Goal: Task Accomplishment & Management: Complete application form

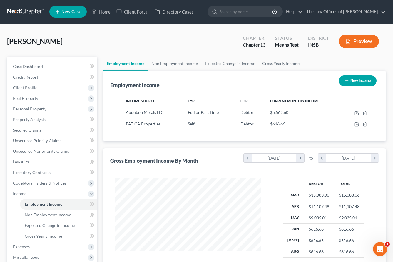
scroll to position [106, 158]
click at [357, 113] on icon "button" at bounding box center [357, 112] width 3 height 3
select select "0"
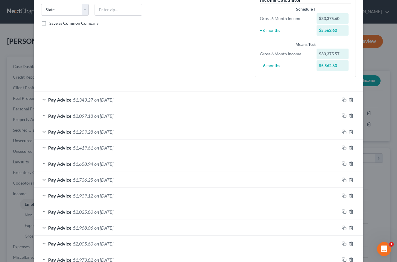
scroll to position [78, 0]
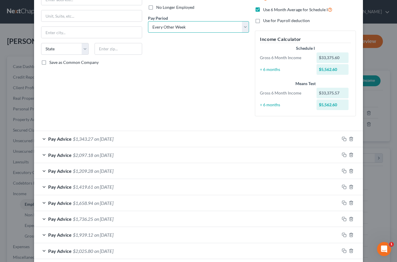
click at [167, 30] on select "Select Monthly Twice Monthly Every Other Week Weekly" at bounding box center [198, 27] width 101 height 12
select select "3"
click at [148, 21] on select "Select Monthly Twice Monthly Every Other Week Weekly" at bounding box center [198, 27] width 101 height 12
click at [169, 81] on div "Debtor Spouse Occupation Length of Employment No Longer Employed Pay Period * S…" at bounding box center [198, 35] width 107 height 172
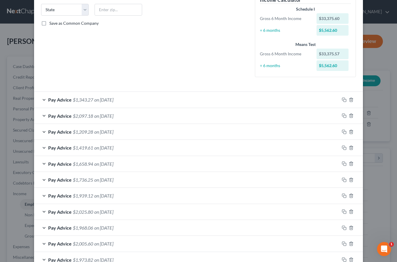
scroll to position [137, 0]
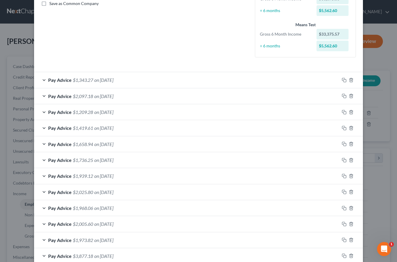
click at [343, 81] on icon "button" at bounding box center [344, 80] width 5 height 5
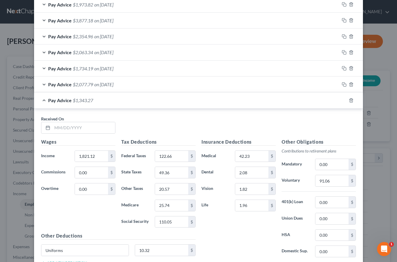
scroll to position [418, 0]
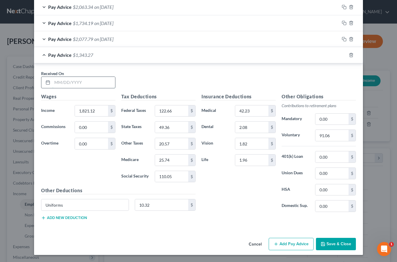
click at [64, 81] on input "text" at bounding box center [83, 82] width 63 height 11
type input "5/30/25"
type input "2,026.30"
type input "165.54"
type input "55.21"
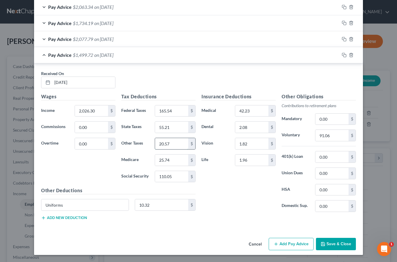
click at [168, 144] on input "20.57" at bounding box center [171, 143] width 33 height 11
type input "23.00"
type input "28.71"
type input "122.77"
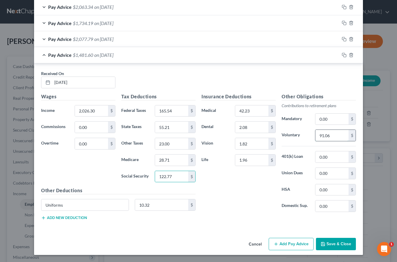
click at [327, 132] on input "91.06" at bounding box center [332, 135] width 33 height 11
click at [339, 135] on input "81.05" at bounding box center [332, 135] width 33 height 11
type input "101.32"
click at [342, 55] on icon "button" at bounding box center [344, 55] width 5 height 5
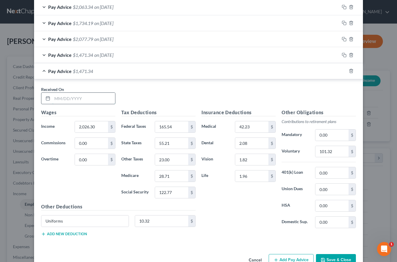
click at [99, 99] on input "text" at bounding box center [83, 98] width 63 height 11
type input "6/6/25"
type input "1,173.73"
type input "2.53"
type input "30.91"
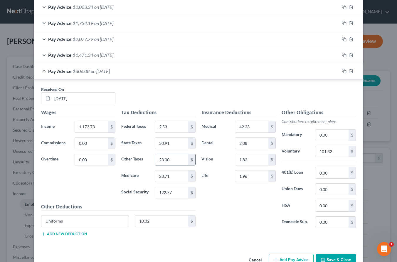
click at [173, 161] on input "23.00" at bounding box center [171, 159] width 33 height 11
type input "12.88"
type input "16.35"
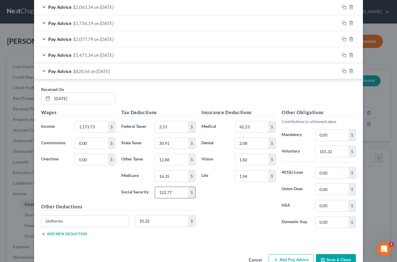
click at [173, 192] on input "122.77" at bounding box center [171, 192] width 33 height 11
type input "69.92"
click at [329, 151] on input "101.32" at bounding box center [332, 151] width 33 height 11
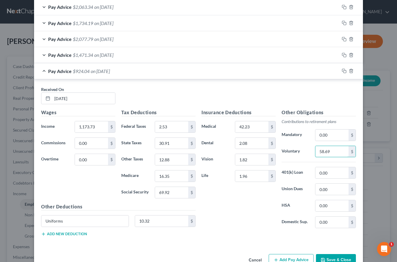
type input "58.69"
drag, startPoint x: 341, startPoint y: 70, endPoint x: 333, endPoint y: 75, distance: 9.8
click at [342, 70] on icon "button" at bounding box center [344, 71] width 5 height 5
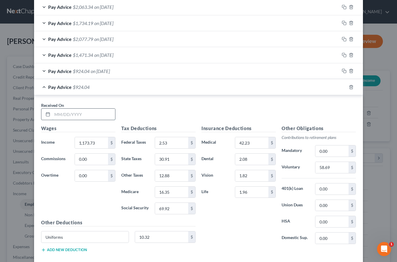
click at [81, 114] on input "text" at bounding box center [83, 113] width 63 height 11
type input "6/13/25"
type input "1,797.27"
type input "117.67"
type input "48.68"
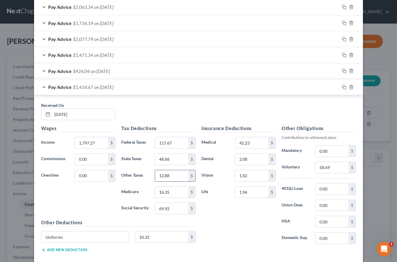
click at [170, 177] on input "12.88" at bounding box center [171, 175] width 33 height 11
type input "20.29"
type input "25.39"
type input "108.57"
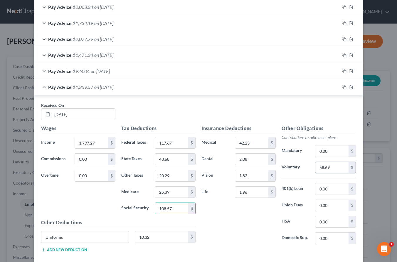
click at [328, 167] on input "58.69" at bounding box center [332, 167] width 33 height 11
drag, startPoint x: 332, startPoint y: 167, endPoint x: 307, endPoint y: 165, distance: 25.1
click at [307, 165] on div "Voluntary 71.89 $" at bounding box center [319, 167] width 80 height 12
type input "89.86"
click at [342, 87] on icon "button" at bounding box center [344, 87] width 5 height 5
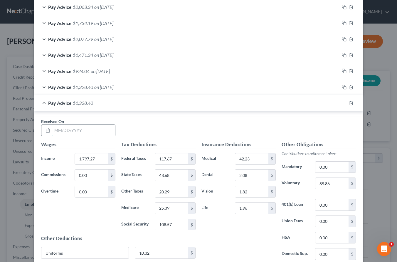
click at [74, 132] on input "text" at bounding box center [83, 130] width 63 height 11
type input "6/20/25"
type input "1,592.09"
type input "74.79"
type input "42.84"
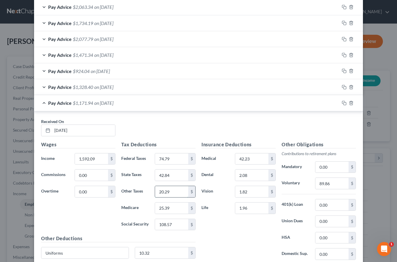
click at [173, 189] on input "20.29" at bounding box center [171, 191] width 33 height 11
type input "17.85"
type input "22.42"
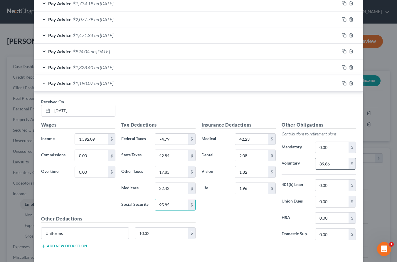
type input "95.85"
click at [338, 166] on input "89.86" at bounding box center [332, 163] width 33 height 11
type input "79.60"
click at [344, 83] on rect "button" at bounding box center [345, 84] width 3 height 3
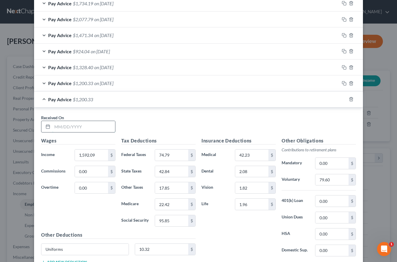
click at [86, 127] on input "text" at bounding box center [83, 126] width 63 height 11
type input "6/27/25"
type input "1,289.68"
type input "104.71"
type input "46.92"
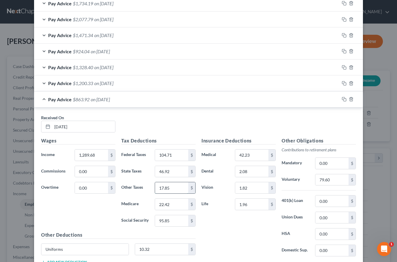
click at [171, 184] on input "17.85" at bounding box center [171, 187] width 33 height 11
type input "19.55"
type input "24.49"
type input "104.72"
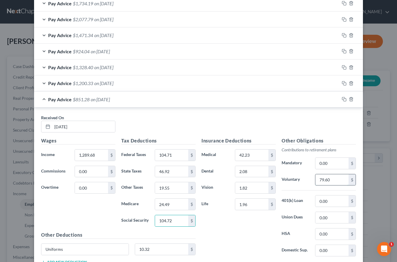
click at [333, 180] on input "79.60" at bounding box center [332, 179] width 33 height 11
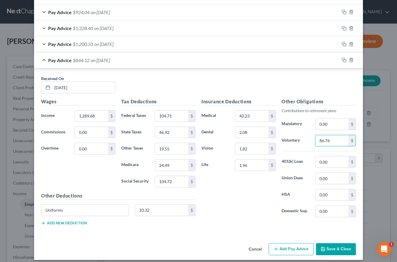
type input "86.76"
click at [102, 118] on input "1,289.68" at bounding box center [91, 115] width 33 height 11
type input "1,735.24"
click at [342, 60] on icon "button" at bounding box center [344, 60] width 5 height 5
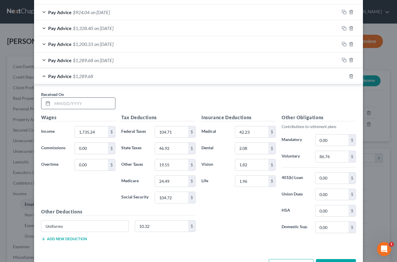
click at [77, 103] on input "text" at bounding box center [83, 103] width 63 height 11
type input "7/3/25"
type input "1,840.21"
type input "126.65"
type input "49.91"
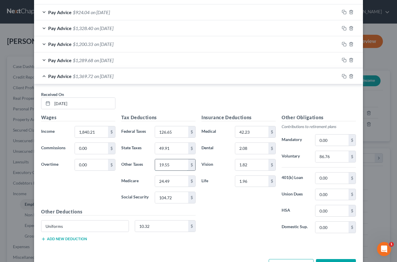
click at [175, 166] on input "19.55" at bounding box center [171, 164] width 33 height 11
type input "20.80"
type input "26.01"
type input "111.23"
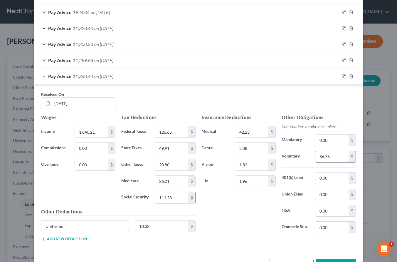
click at [325, 155] on input "86.76" at bounding box center [332, 156] width 33 height 11
type input "92.01"
click at [342, 78] on icon "button" at bounding box center [344, 76] width 5 height 5
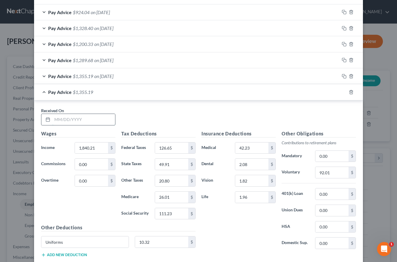
click at [57, 121] on input "text" at bounding box center [83, 119] width 63 height 11
type input "7/11/25"
type input "1,186.46"
type input "3.98"
type input "31.28"
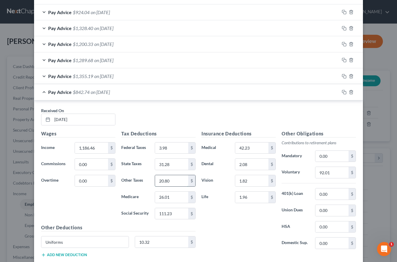
click at [173, 182] on input "20.80" at bounding box center [171, 180] width 33 height 11
type input "13.03"
type input "16.54"
click at [172, 216] on input "111.23" at bounding box center [171, 213] width 33 height 11
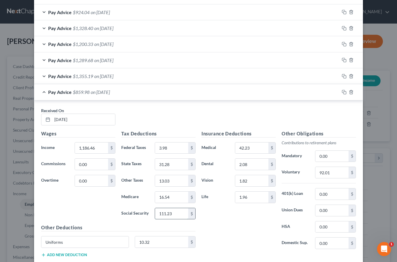
click at [172, 216] on input "111.23" at bounding box center [171, 213] width 33 height 11
type input "70.70"
click at [329, 173] on input "92.01" at bounding box center [332, 172] width 33 height 11
type input "59.32"
drag, startPoint x: 342, startPoint y: 91, endPoint x: 331, endPoint y: 98, distance: 12.7
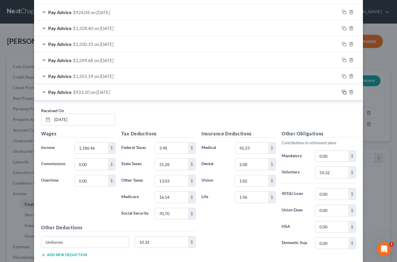
click at [342, 91] on icon "button" at bounding box center [344, 92] width 5 height 5
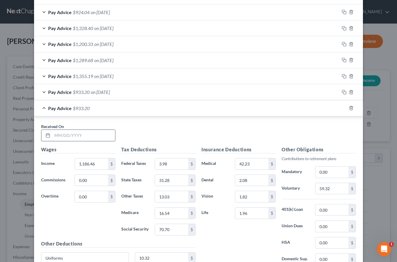
click at [97, 139] on input "text" at bounding box center [83, 135] width 63 height 11
type input "7/18/25"
type input "1,224.06"
type input "8.27"
type input "32.35"
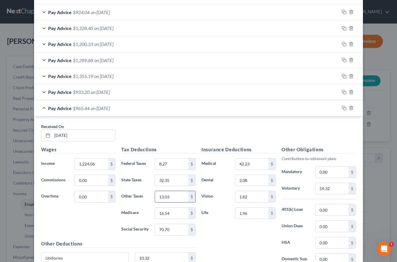
click at [180, 197] on input "13.03" at bounding box center [171, 196] width 33 height 11
click at [178, 197] on input "13.03" at bounding box center [171, 196] width 33 height 11
type input "13.48"
type input "17.08"
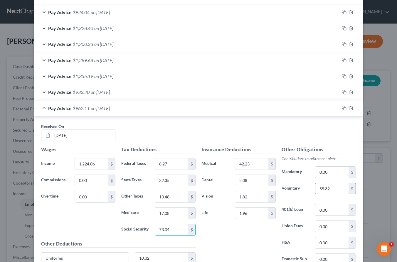
type input "73.04"
click at [320, 185] on input "59.32" at bounding box center [332, 188] width 33 height 11
type input "61.20"
click at [342, 106] on icon "button" at bounding box center [344, 108] width 5 height 5
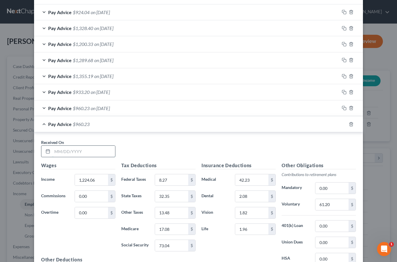
click at [71, 150] on input "text" at bounding box center [83, 151] width 63 height 11
type input "7/25/25"
type input "2,217.96"
type input "205.60"
type input "60.67"
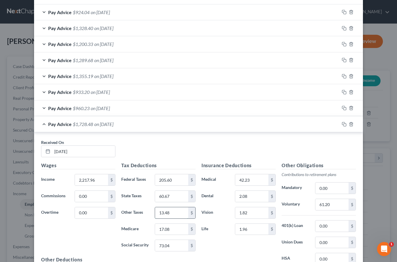
click at [170, 215] on input "13.48" at bounding box center [171, 212] width 33 height 11
type input "25.28"
type input "31.49"
type input "134.65"
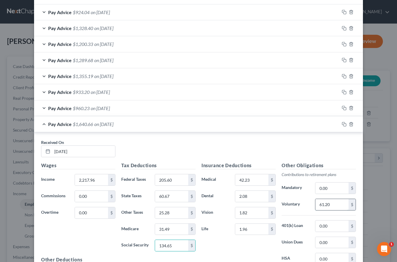
click at [329, 202] on input "61.20" at bounding box center [332, 204] width 33 height 11
type input "110.90"
drag, startPoint x: 342, startPoint y: 123, endPoint x: 338, endPoint y: 123, distance: 3.8
click at [344, 123] on rect "button" at bounding box center [345, 124] width 3 height 3
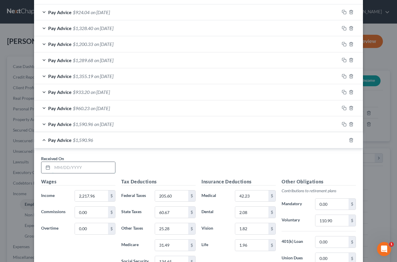
click at [98, 163] on input "text" at bounding box center [83, 167] width 63 height 11
type input "8/1/25"
type input "699.02"
type input "17.38"
click at [174, 230] on input "25.28" at bounding box center [171, 228] width 33 height 11
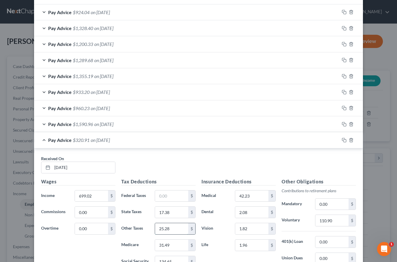
click at [174, 230] on input "25.28" at bounding box center [171, 228] width 33 height 11
type input "7.24"
type input "9.47"
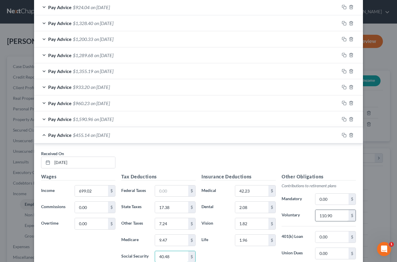
type input "40.48"
click at [340, 216] on input "110.90" at bounding box center [332, 215] width 33 height 11
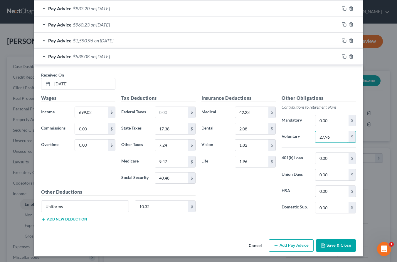
scroll to position [562, 0]
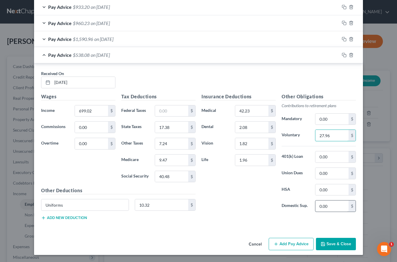
type input "27.96"
click at [324, 203] on input "0.00" at bounding box center [332, 205] width 33 height 11
type input "156.11"
click at [329, 138] on input "27.96" at bounding box center [332, 135] width 33 height 11
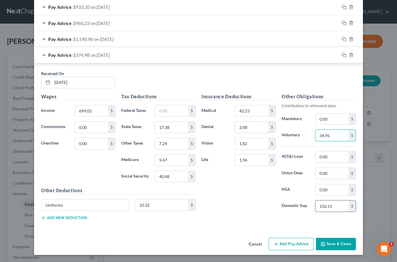
type input "34.95"
click at [317, 201] on input "156.11" at bounding box center [332, 205] width 33 height 11
click at [342, 54] on icon "button" at bounding box center [344, 55] width 5 height 5
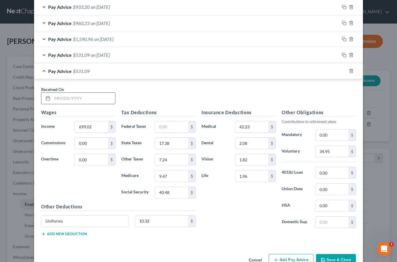
click at [86, 100] on input "text" at bounding box center [83, 98] width 63 height 11
type input "8/8/25"
type input "1,868.53"
type input "132.57"
type input "50.72"
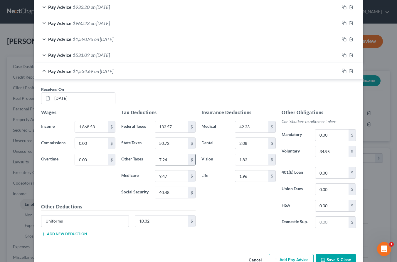
click at [170, 160] on input "7.24" at bounding box center [171, 159] width 33 height 11
type input "21.13"
type input "26.42"
type input "112.99"
click at [327, 152] on input "34.95" at bounding box center [332, 151] width 33 height 11
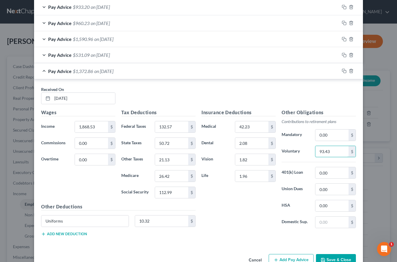
type input "93.43"
click at [249, 211] on div "Insurance Deductions Medical 42.23 $ Dental 2.08 $ Vision 1.82 $ Life 1.96 $" at bounding box center [239, 171] width 80 height 124
click at [321, 224] on input "text" at bounding box center [332, 221] width 33 height 11
type input "3"
click at [342, 72] on icon "button" at bounding box center [344, 71] width 5 height 5
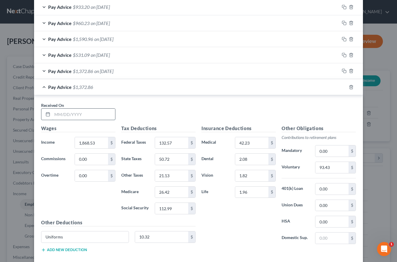
click at [84, 113] on input "text" at bounding box center [83, 113] width 63 height 11
type input "8/15/25"
type input "1,223.81"
type input "8.24"
type input "32.34"
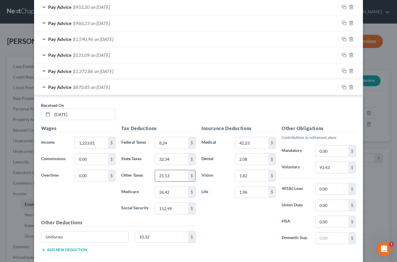
click at [169, 173] on input "21.13" at bounding box center [171, 175] width 33 height 11
type input "13.48"
type input "17.08"
type input "73.01"
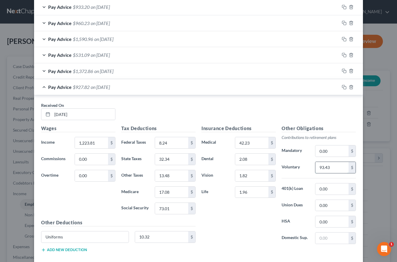
click at [336, 170] on input "93.43" at bounding box center [332, 167] width 33 height 11
type input "61.19"
click at [334, 239] on input "text" at bounding box center [332, 237] width 33 height 11
type input "2"
click at [342, 87] on icon "button" at bounding box center [344, 87] width 5 height 5
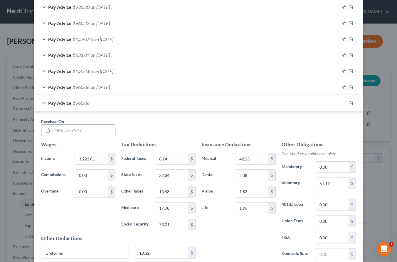
click at [89, 129] on input "text" at bounding box center [83, 130] width 63 height 11
type input "8/22/25"
type input "1,873.45"
type input "133.60"
type input "50.86"
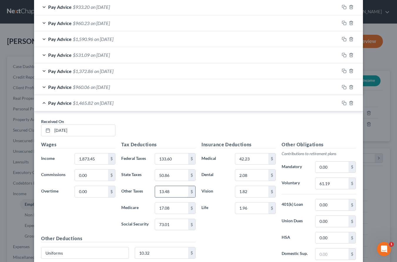
click at [178, 190] on input "13.48" at bounding box center [171, 191] width 33 height 11
type input "21.19"
type input "26.49"
type input "113.30"
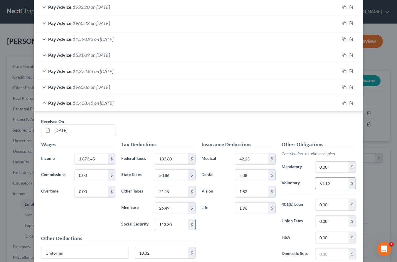
click at [333, 186] on input "61.19" at bounding box center [332, 183] width 33 height 11
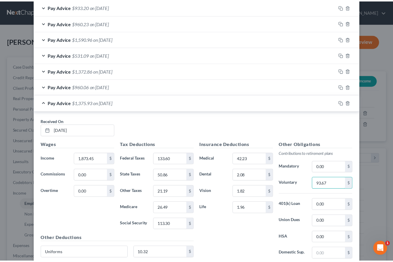
scroll to position [609, 0]
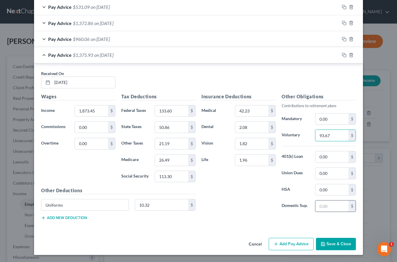
type input "93.67"
click at [327, 203] on input "text" at bounding box center [332, 205] width 33 height 11
type input "3"
click at [335, 243] on button "Save & Close" at bounding box center [336, 244] width 40 height 12
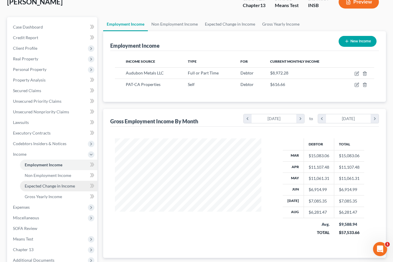
scroll to position [59, 0]
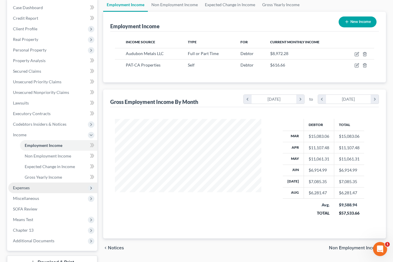
click at [29, 189] on span "Expenses" at bounding box center [21, 187] width 17 height 5
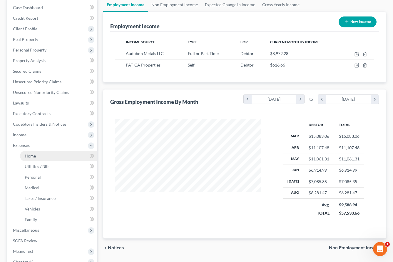
click at [31, 157] on span "Home" at bounding box center [30, 155] width 11 height 5
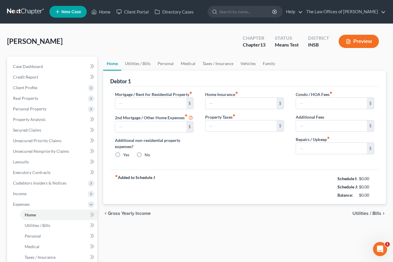
type input "937.00"
type input "0.00"
radio input "true"
type input "0.00"
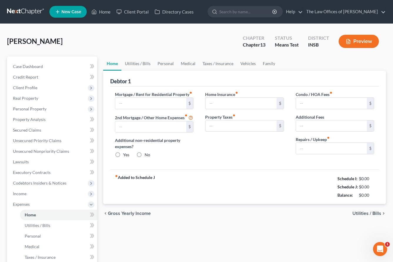
type input "0.00"
type input "100.00"
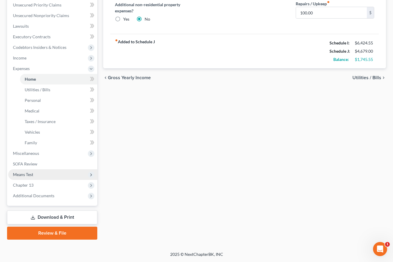
click at [38, 177] on span "Means Test" at bounding box center [52, 174] width 89 height 11
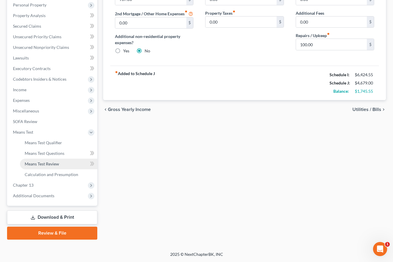
scroll to position [104, 0]
click at [37, 143] on span "Means Test Qualifier" at bounding box center [43, 142] width 37 height 5
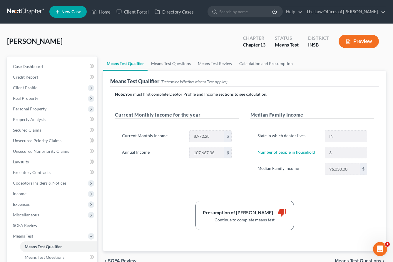
drag, startPoint x: 120, startPoint y: 49, endPoint x: 114, endPoint y: 58, distance: 10.9
click at [120, 49] on div "Perez, Kenneth Upgraded Chapter Chapter 13 Status Means Test District INSB Prev…" at bounding box center [196, 44] width 379 height 26
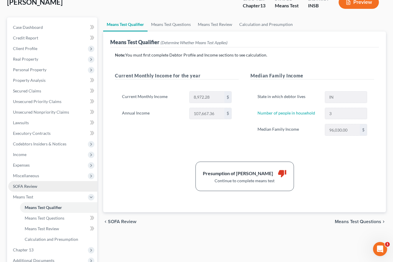
scroll to position [98, 0]
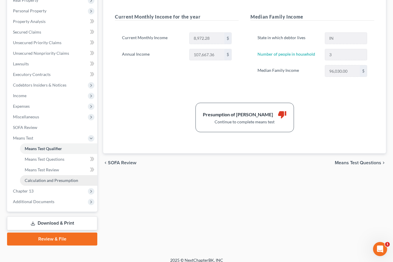
click at [41, 179] on span "Calculation and Presumption" at bounding box center [52, 180] width 54 height 5
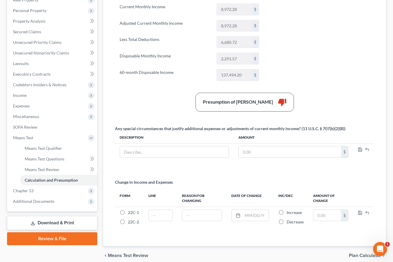
scroll to position [39, 0]
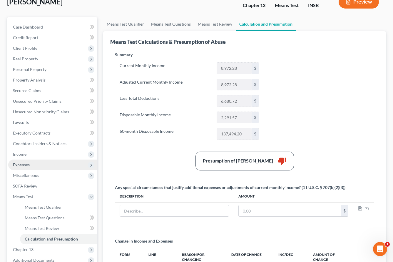
click at [29, 165] on span "Expenses" at bounding box center [21, 164] width 17 height 5
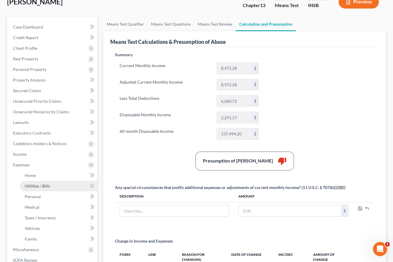
click at [37, 190] on link "Utilities / Bills" at bounding box center [58, 186] width 77 height 11
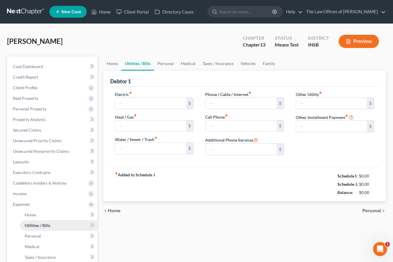
type input "175.00"
type input "0.00"
type input "215.00"
type input "50.00"
type input "180.00"
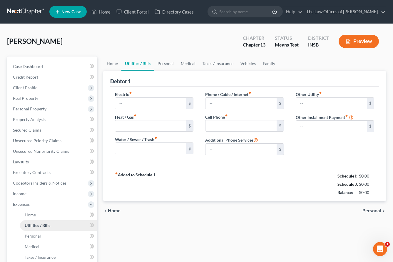
type input "0.00"
click at [30, 11] on link at bounding box center [26, 11] width 38 height 11
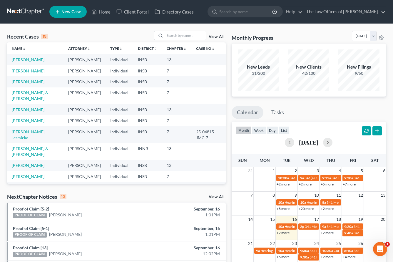
click at [83, 17] on link "New Case" at bounding box center [67, 12] width 37 height 12
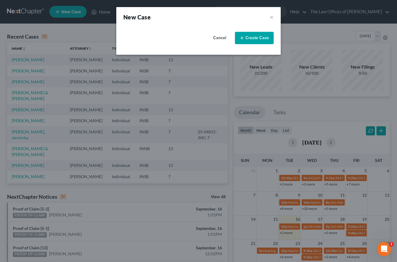
select select "28"
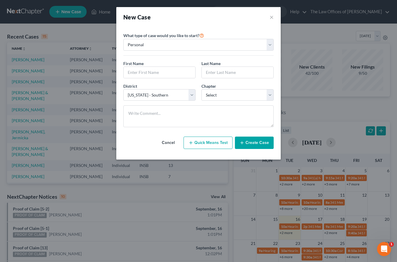
click at [270, 17] on div "New Case ×" at bounding box center [198, 17] width 151 height 8
click at [271, 17] on button "×" at bounding box center [272, 17] width 4 height 8
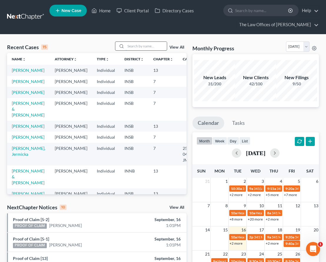
click at [146, 48] on input "search" at bounding box center [146, 46] width 41 height 9
drag, startPoint x: 81, startPoint y: 47, endPoint x: 103, endPoint y: 46, distance: 21.5
click at [81, 47] on div "Recent Cases 15 View All" at bounding box center [96, 46] width 179 height 11
click at [139, 47] on input "search" at bounding box center [146, 46] width 41 height 9
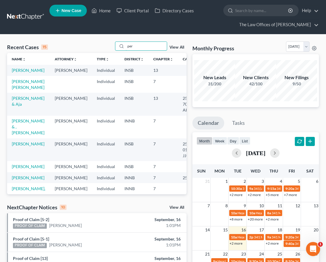
type input "per"
click at [16, 93] on td "[PERSON_NAME] [PERSON_NAME]" at bounding box center [28, 84] width 43 height 17
click at [19, 90] on link "[PERSON_NAME] [PERSON_NAME]" at bounding box center [28, 84] width 33 height 11
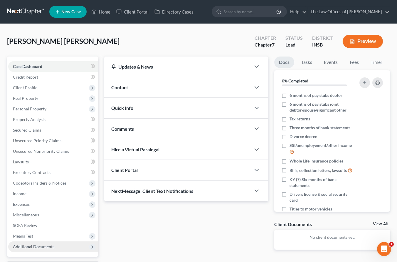
scroll to position [39, 0]
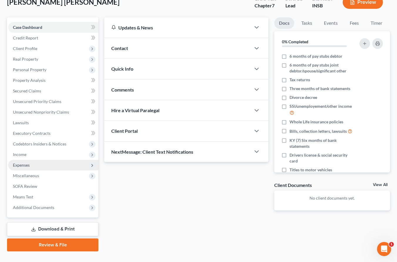
click at [31, 166] on span "Expenses" at bounding box center [53, 165] width 90 height 11
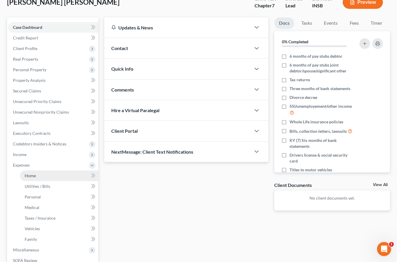
click at [31, 176] on span "Home" at bounding box center [30, 175] width 11 height 5
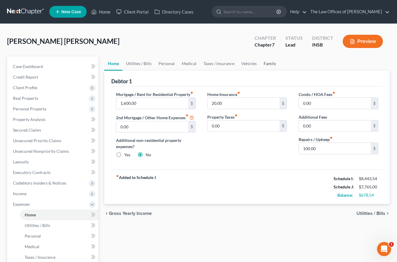
click at [268, 62] on link "Family" at bounding box center [269, 63] width 19 height 14
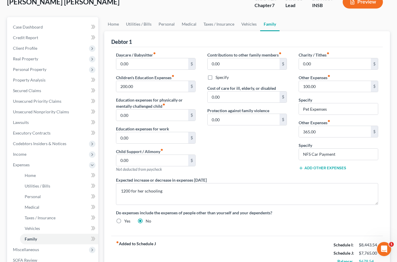
scroll to position [59, 0]
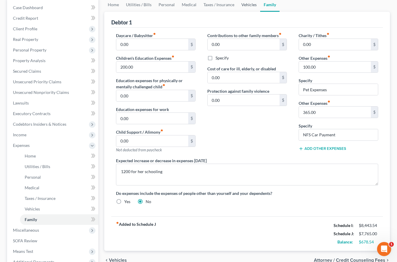
click at [247, 7] on link "Vehicles" at bounding box center [249, 5] width 22 height 14
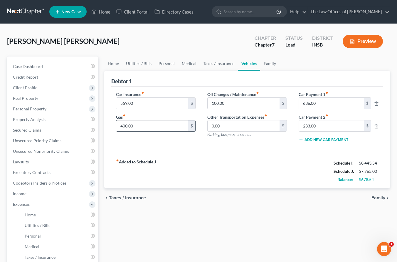
click at [161, 122] on input "400.00" at bounding box center [152, 125] width 72 height 11
type input "450.00"
click at [222, 66] on link "Taxes / Insurance" at bounding box center [219, 63] width 38 height 14
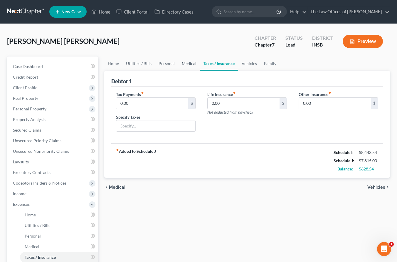
click at [187, 65] on link "Medical" at bounding box center [189, 63] width 22 height 14
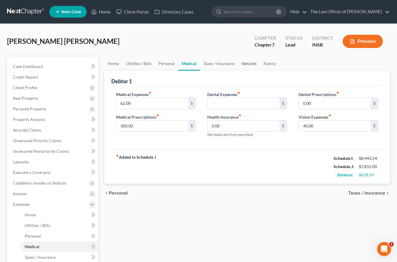
click at [248, 63] on link "Vehicles" at bounding box center [249, 63] width 22 height 14
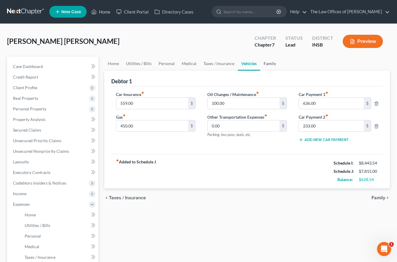
click at [267, 64] on link "Family" at bounding box center [269, 63] width 19 height 14
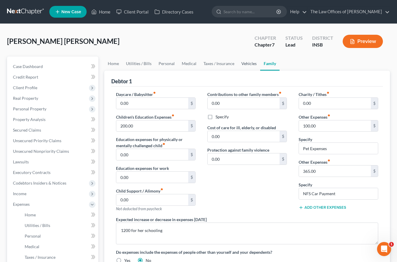
click at [249, 64] on link "Vehicles" at bounding box center [249, 63] width 22 height 14
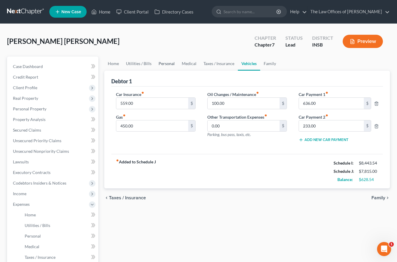
click at [172, 64] on link "Personal" at bounding box center [166, 63] width 23 height 14
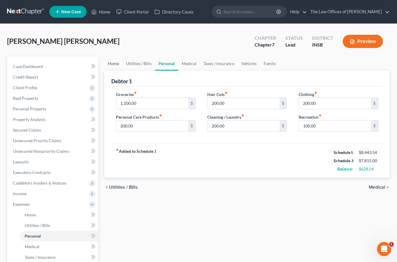
click at [113, 63] on link "Home" at bounding box center [113, 63] width 18 height 14
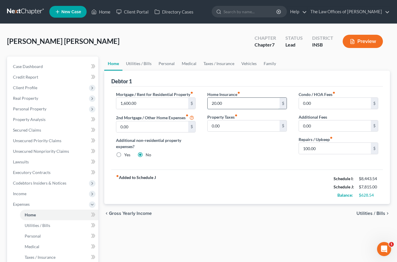
click at [234, 105] on input "20.00" at bounding box center [244, 103] width 72 height 11
type input "30.00"
click at [137, 63] on link "Utilities / Bills" at bounding box center [139, 63] width 33 height 14
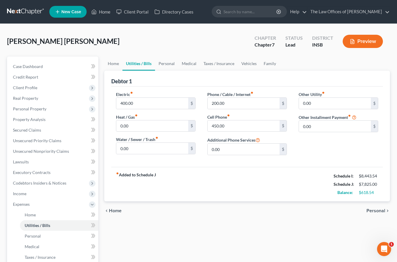
click at [231, 210] on div "chevron_left Home Personal chevron_right" at bounding box center [247, 210] width 286 height 19
click at [263, 62] on link "Family" at bounding box center [269, 63] width 19 height 14
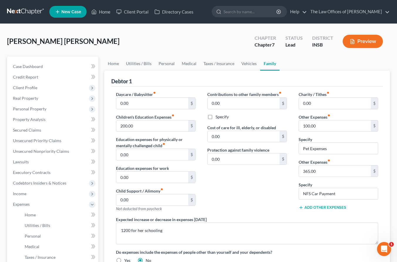
drag, startPoint x: 66, startPoint y: 39, endPoint x: 88, endPoint y: 35, distance: 22.3
click at [66, 39] on span "[PERSON_NAME] [PERSON_NAME]" at bounding box center [63, 41] width 113 height 9
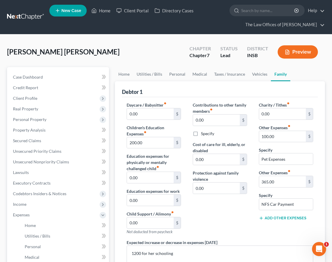
click at [24, 19] on link at bounding box center [26, 17] width 38 height 11
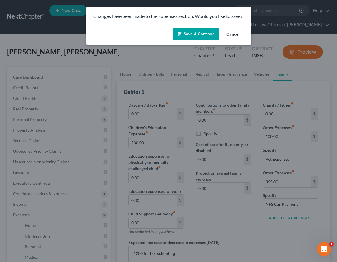
click at [189, 33] on button "Save & Continue" at bounding box center [196, 34] width 46 height 12
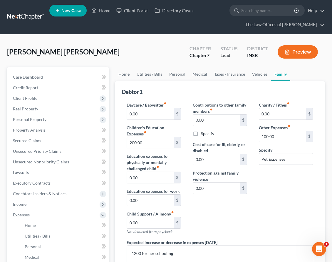
click at [24, 16] on link at bounding box center [26, 17] width 38 height 11
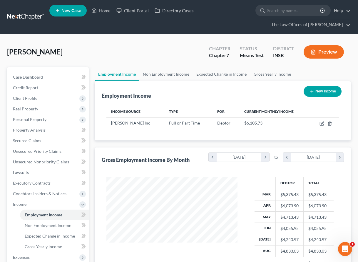
click at [29, 16] on link at bounding box center [26, 17] width 38 height 11
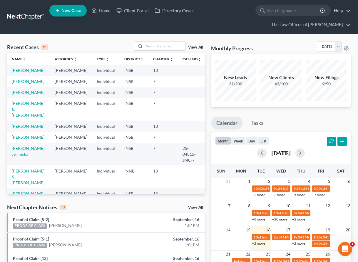
click at [194, 47] on link "View All" at bounding box center [195, 47] width 15 height 4
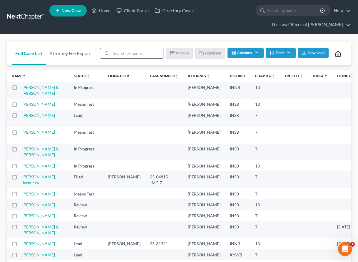
click at [115, 56] on input "search" at bounding box center [137, 53] width 52 height 10
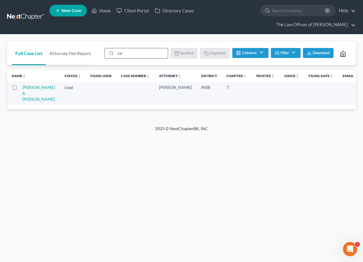
type input "c"
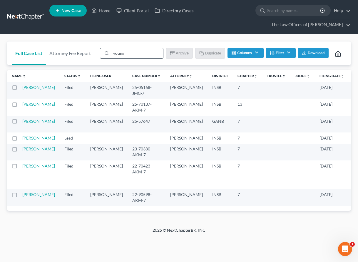
click at [135, 55] on input "young" at bounding box center [137, 53] width 52 height 10
type input "lovell"
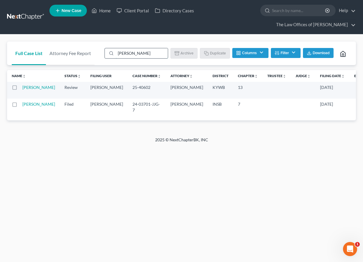
click at [132, 54] on input "lovell" at bounding box center [142, 53] width 52 height 10
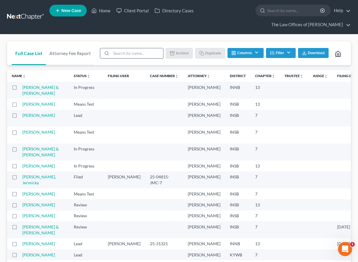
click at [127, 50] on input "search" at bounding box center [137, 53] width 52 height 10
click at [120, 56] on input "search" at bounding box center [137, 53] width 52 height 10
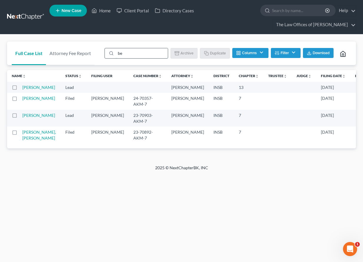
type input "b"
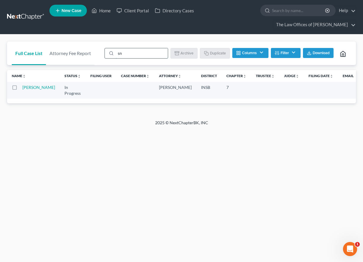
type input "s"
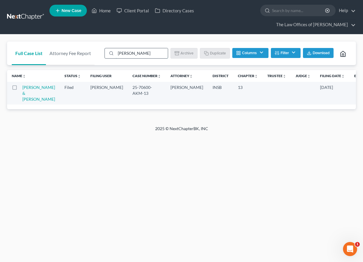
click at [139, 53] on input "dyer" at bounding box center [142, 53] width 52 height 10
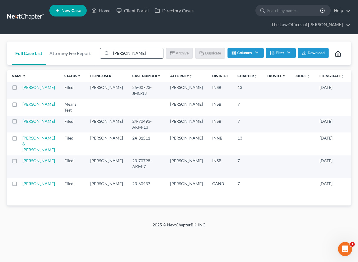
click at [123, 53] on input "nelson" at bounding box center [137, 53] width 52 height 10
type input "schne"
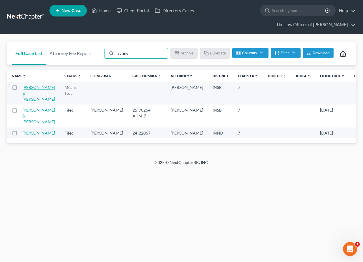
click at [28, 95] on link "[PERSON_NAME] & [PERSON_NAME]" at bounding box center [38, 93] width 33 height 17
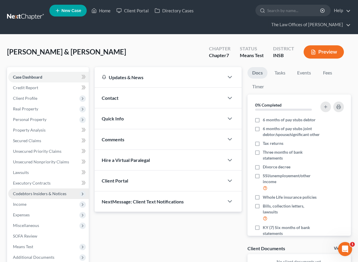
scroll to position [20, 0]
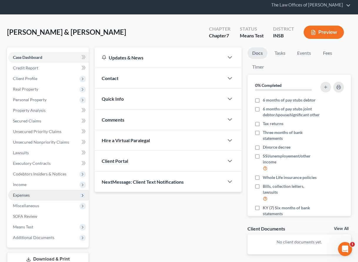
click at [25, 192] on span "Expenses" at bounding box center [21, 194] width 17 height 5
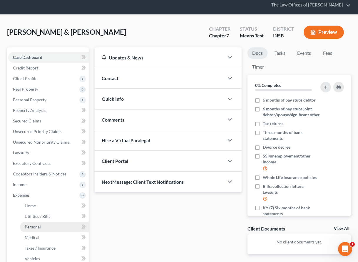
scroll to position [78, 0]
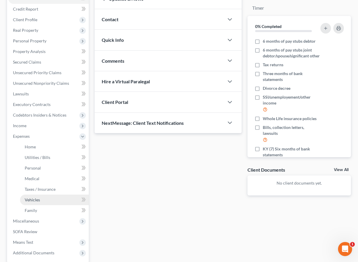
click at [39, 203] on link "Vehicles" at bounding box center [54, 199] width 69 height 11
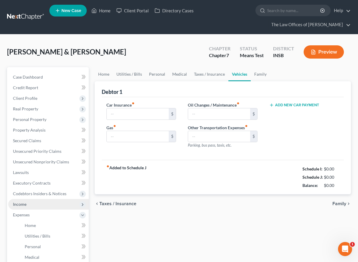
type input "200.00"
type input "400.00"
type input "100.00"
type input "0.00"
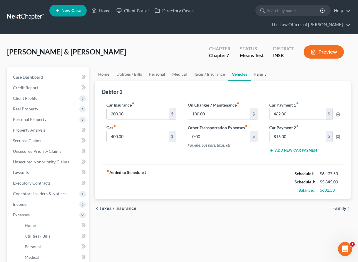
click at [257, 76] on link "Family" at bounding box center [260, 74] width 19 height 14
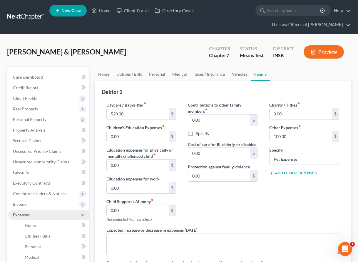
click at [28, 213] on span "Expenses" at bounding box center [21, 214] width 17 height 5
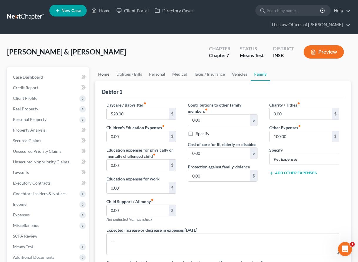
click at [107, 75] on link "Home" at bounding box center [104, 74] width 18 height 14
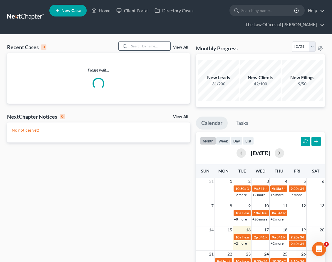
click at [133, 47] on input "search" at bounding box center [149, 46] width 41 height 9
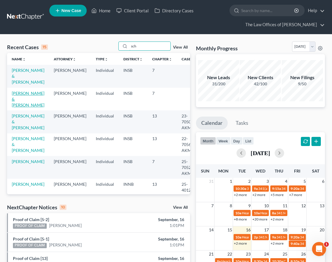
type input "sch"
click at [14, 103] on link "[PERSON_NAME] & [PERSON_NAME]" at bounding box center [28, 99] width 33 height 17
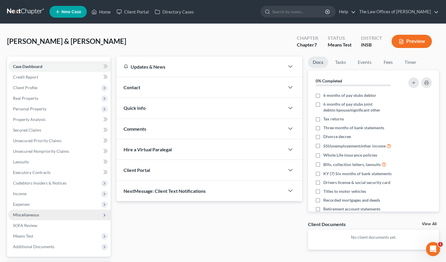
scroll to position [39, 0]
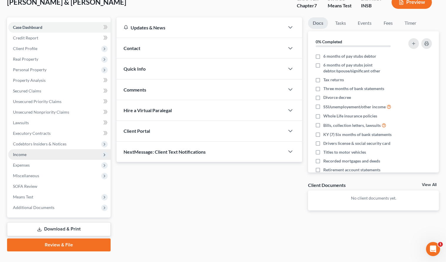
click at [29, 158] on span "Income" at bounding box center [59, 154] width 102 height 11
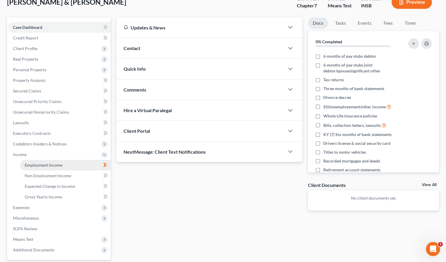
click at [31, 163] on span "Employment Income" at bounding box center [44, 164] width 38 height 5
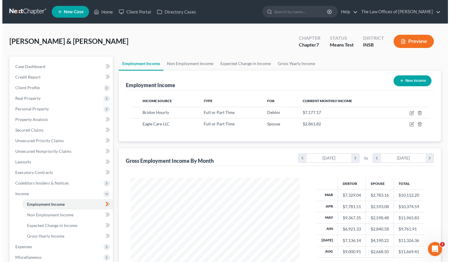
scroll to position [39, 0]
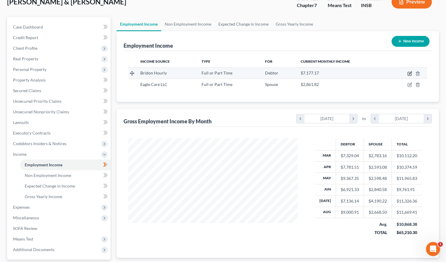
click at [336, 74] on icon "button" at bounding box center [409, 74] width 4 height 4
select select "0"
select select "39"
select select "3"
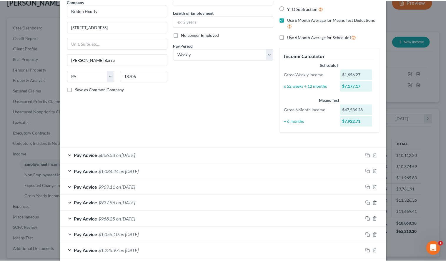
scroll to position [0, 0]
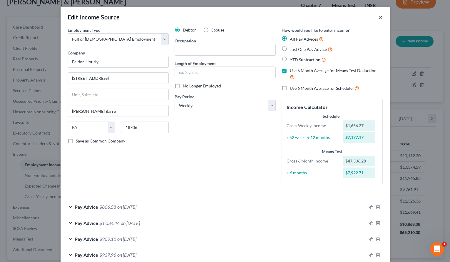
click at [336, 19] on button "×" at bounding box center [381, 17] width 4 height 7
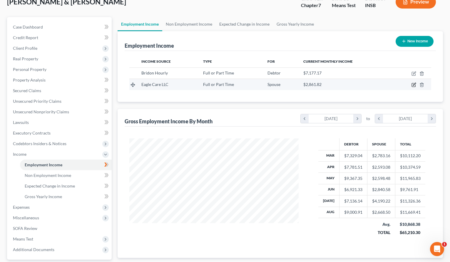
scroll to position [293898, 293823]
click at [336, 86] on icon "button" at bounding box center [409, 84] width 5 height 5
select select "0"
select select "15"
select select "2"
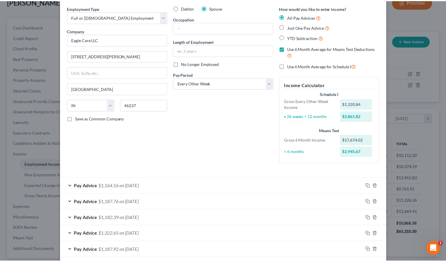
scroll to position [0, 0]
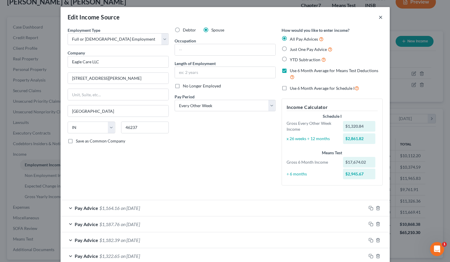
click at [336, 17] on button "×" at bounding box center [381, 17] width 4 height 7
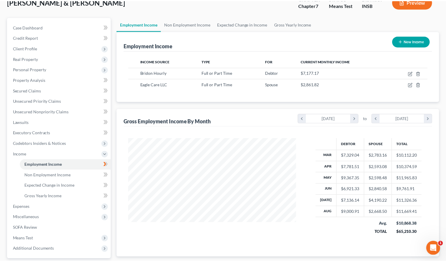
scroll to position [293898, 293823]
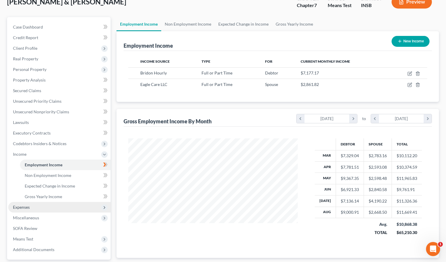
click at [22, 211] on span "Expenses" at bounding box center [59, 207] width 102 height 11
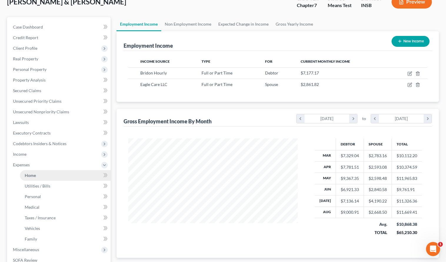
click at [33, 175] on span "Home" at bounding box center [30, 175] width 11 height 5
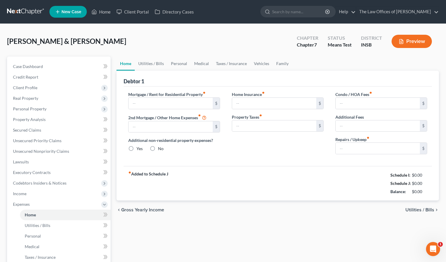
type input "750.00"
type input "0.00"
radio input "true"
type input "0.00"
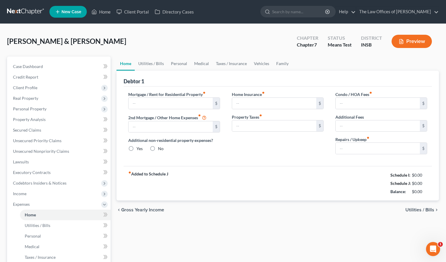
type input "0.00"
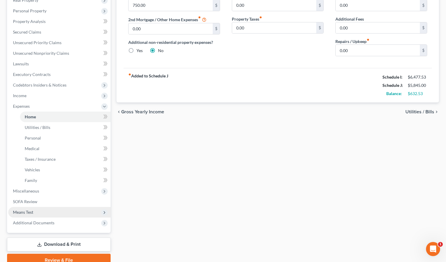
click at [33, 208] on span "Means Test" at bounding box center [59, 212] width 102 height 11
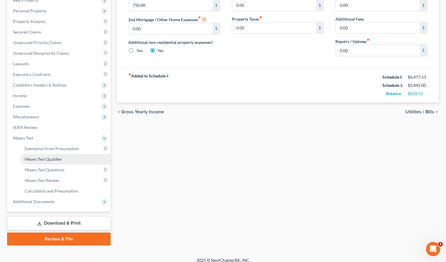
click at [44, 159] on span "Means Test Qualifier" at bounding box center [43, 158] width 37 height 5
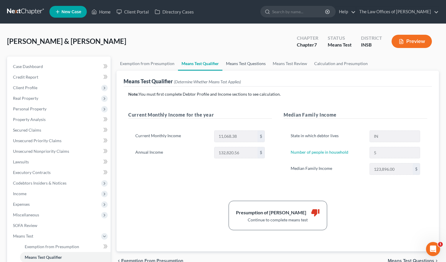
click at [250, 65] on link "Means Test Questions" at bounding box center [245, 63] width 47 height 14
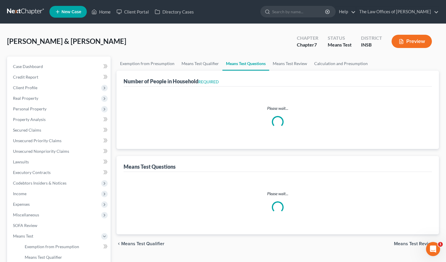
select select "5"
select select "0"
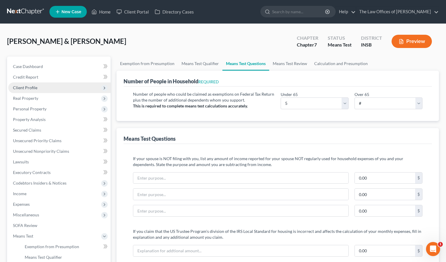
click at [26, 89] on span "Client Profile" at bounding box center [25, 87] width 24 height 5
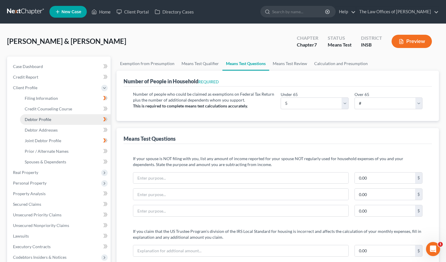
click at [47, 121] on span "Debtor Profile" at bounding box center [38, 119] width 26 height 5
select select "1"
select select "4"
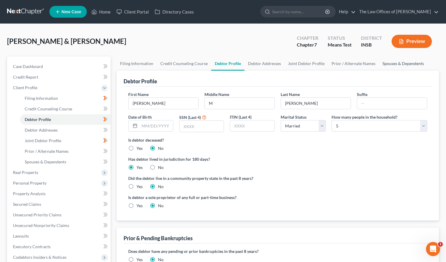
click at [336, 65] on link "Spouses & Dependents" at bounding box center [403, 63] width 49 height 14
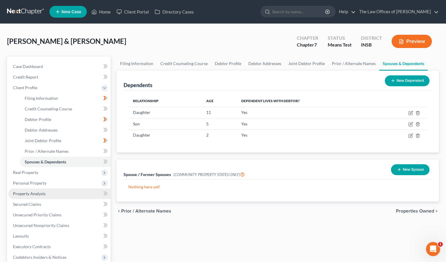
scroll to position [125, 0]
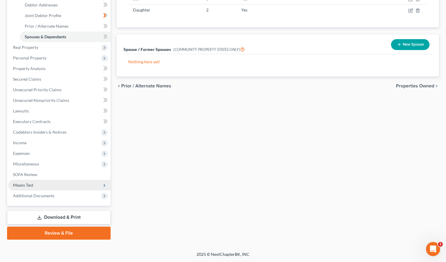
click at [36, 183] on span "Means Test" at bounding box center [59, 185] width 102 height 11
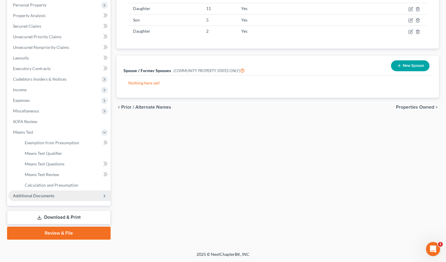
scroll to position [104, 0]
click at [43, 161] on span "Means Test Questions" at bounding box center [45, 163] width 40 height 5
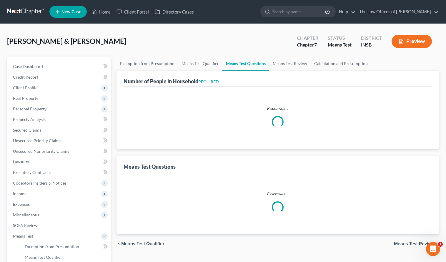
select select "0"
select select "5"
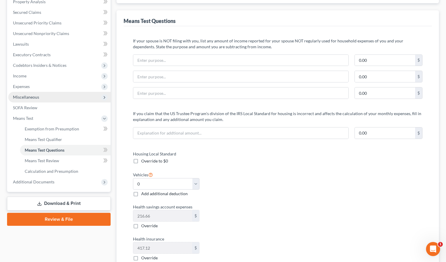
scroll to position [59, 0]
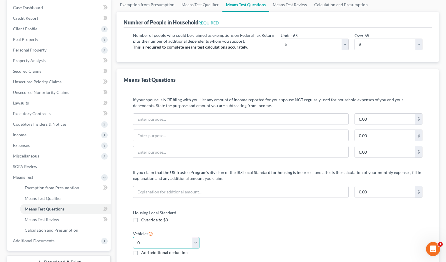
click at [168, 245] on select "Select 0 1 2 3 4 5" at bounding box center [166, 243] width 66 height 12
select select "2"
click at [133, 237] on select "Select 0 1 2 3 4 5" at bounding box center [166, 243] width 66 height 12
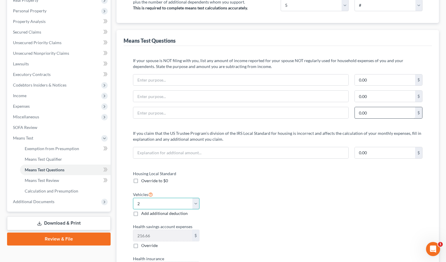
scroll to position [0, 0]
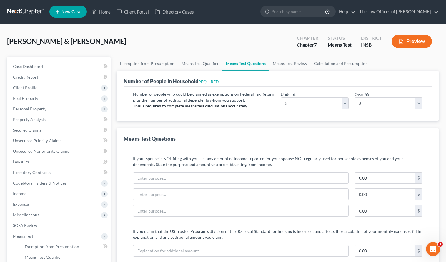
click at [336, 41] on icon "button" at bounding box center [400, 41] width 5 height 5
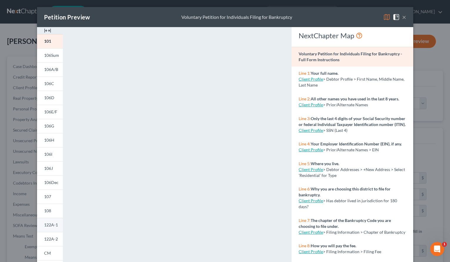
click at [47, 226] on span "122A-1" at bounding box center [51, 224] width 14 height 5
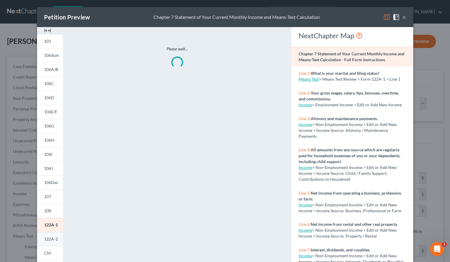
click at [48, 238] on span "122A-2" at bounding box center [51, 238] width 14 height 5
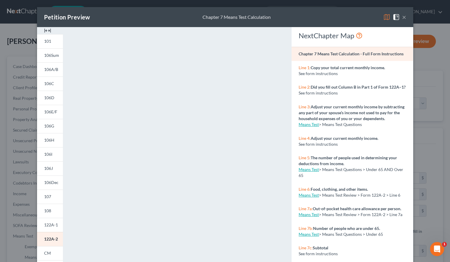
click at [336, 16] on span at bounding box center [397, 16] width 9 height 5
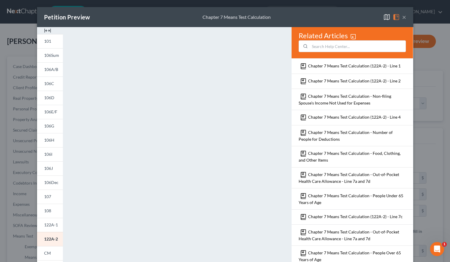
click at [336, 17] on button "×" at bounding box center [404, 17] width 4 height 7
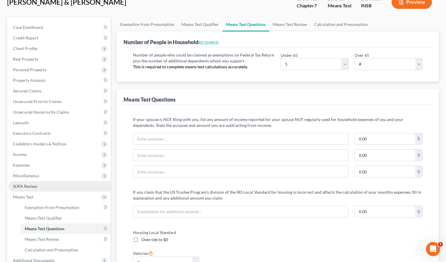
scroll to position [98, 0]
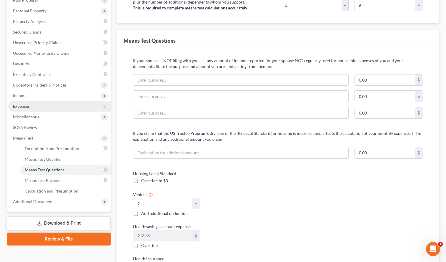
click at [34, 108] on span "Expenses" at bounding box center [59, 106] width 102 height 11
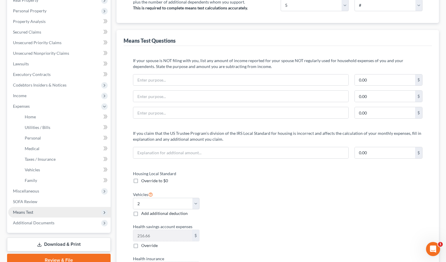
click at [30, 214] on span "Means Test" at bounding box center [23, 211] width 20 height 5
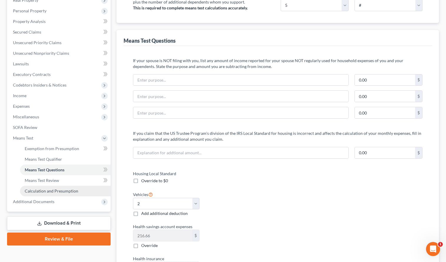
click at [49, 192] on span "Calculation and Presumption" at bounding box center [52, 190] width 54 height 5
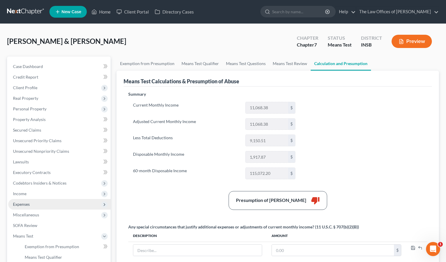
click at [24, 200] on span "Expenses" at bounding box center [59, 204] width 102 height 11
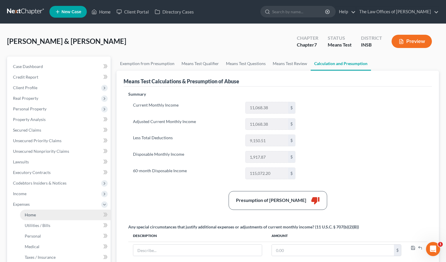
click at [31, 212] on span "Home" at bounding box center [30, 214] width 11 height 5
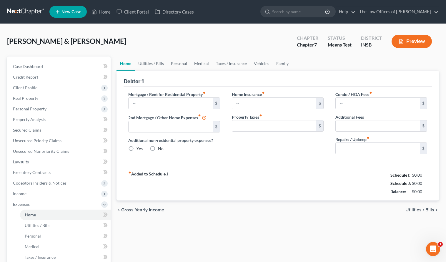
type input "750.00"
type input "0.00"
radio input "true"
type input "0.00"
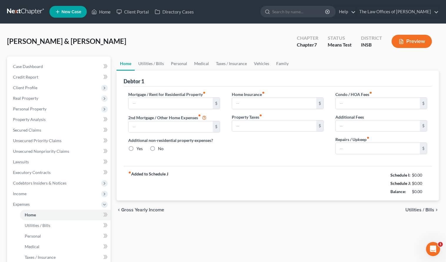
type input "0.00"
click at [260, 61] on link "Vehicles" at bounding box center [261, 63] width 22 height 14
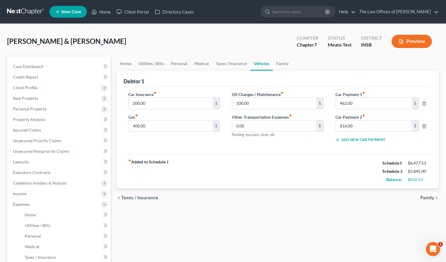
drag, startPoint x: 306, startPoint y: 174, endPoint x: 316, endPoint y: 162, distance: 15.5
click at [306, 174] on div "fiber_manual_record Added to Schedule J Schedule I: $6,477.53 Schedule J: $5,84…" at bounding box center [277, 171] width 308 height 34
click at [336, 102] on input "462.00" at bounding box center [373, 103] width 76 height 11
click at [336, 129] on input "816.00" at bounding box center [373, 125] width 76 height 11
click at [286, 163] on div "fiber_manual_record Added to Schedule J Schedule I: $6,477.53 Schedule J: $5,84…" at bounding box center [277, 171] width 308 height 34
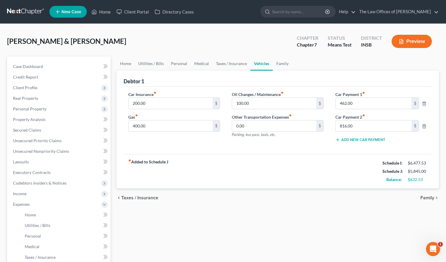
drag, startPoint x: 108, startPoint y: 47, endPoint x: 94, endPoint y: 43, distance: 14.2
click at [108, 47] on div "Schnelle, Jacob & Aletha Upgraded Chapter Chapter 7 Status Means Test District …" at bounding box center [223, 44] width 432 height 26
click at [36, 39] on span "[PERSON_NAME] & [PERSON_NAME]" at bounding box center [66, 41] width 119 height 9
click at [21, 12] on link at bounding box center [26, 11] width 38 height 11
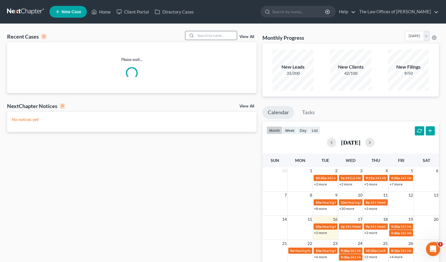
click at [204, 37] on input "search" at bounding box center [216, 35] width 41 height 9
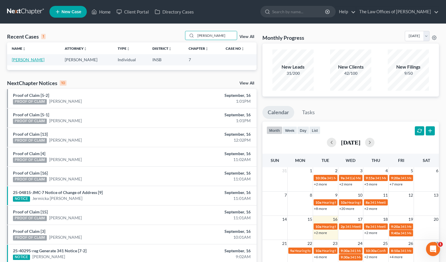
type input "[PERSON_NAME]"
click at [29, 61] on link "[PERSON_NAME]" at bounding box center [28, 59] width 33 height 5
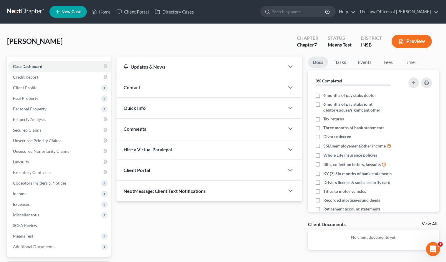
scroll to position [20, 0]
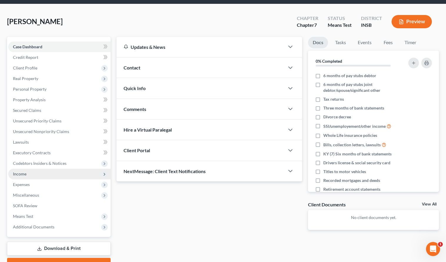
click at [45, 173] on span "Income" at bounding box center [59, 173] width 102 height 11
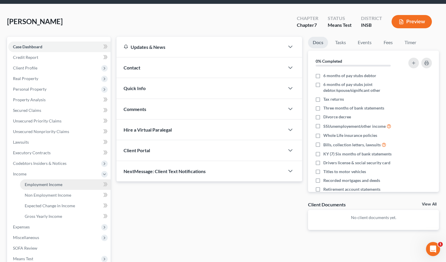
click at [39, 184] on span "Employment Income" at bounding box center [44, 184] width 38 height 5
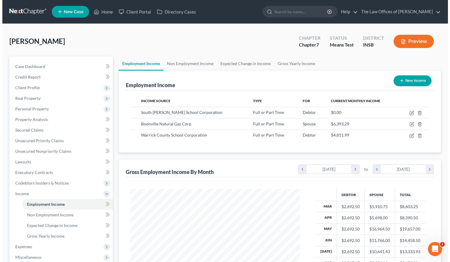
scroll to position [20, 0]
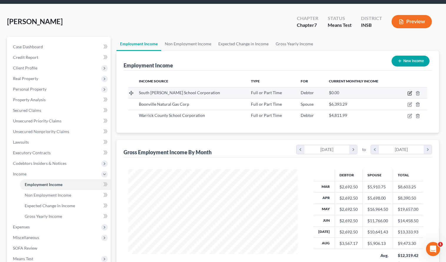
click at [409, 93] on icon "button" at bounding box center [409, 93] width 5 height 5
select select "0"
select select "15"
select select "2"
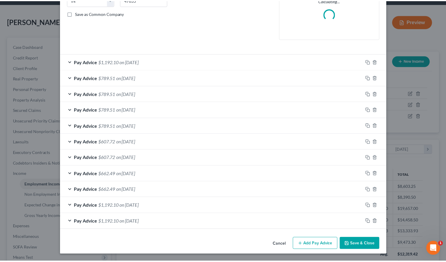
scroll to position [0, 0]
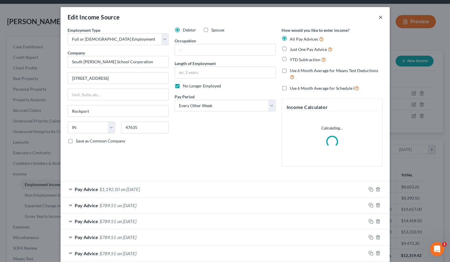
click at [379, 16] on button "×" at bounding box center [381, 17] width 4 height 7
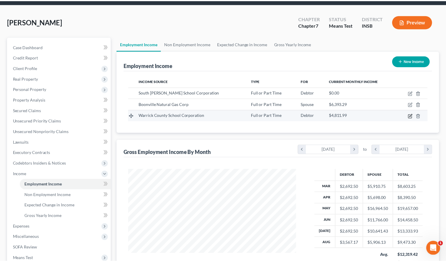
scroll to position [106, 181]
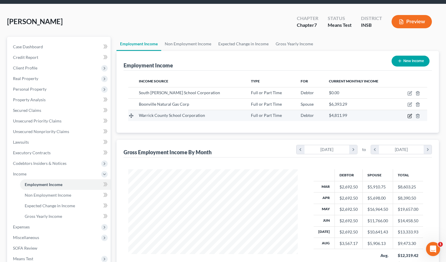
click at [410, 116] on icon "button" at bounding box center [409, 115] width 5 height 5
select select "0"
select select "15"
select select "2"
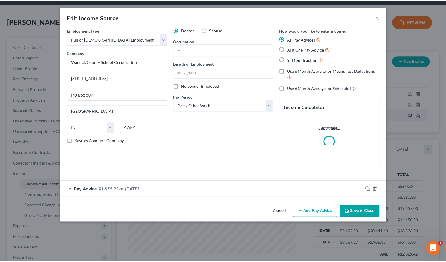
scroll to position [106, 183]
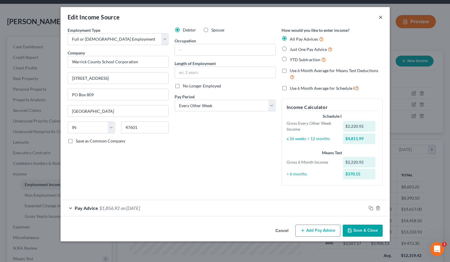
click at [381, 19] on button "×" at bounding box center [381, 17] width 4 height 7
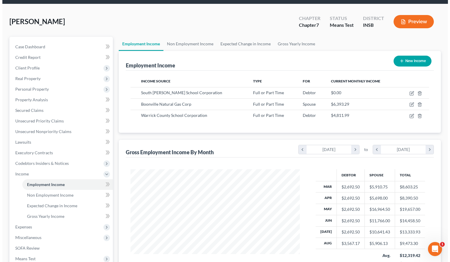
scroll to position [78, 0]
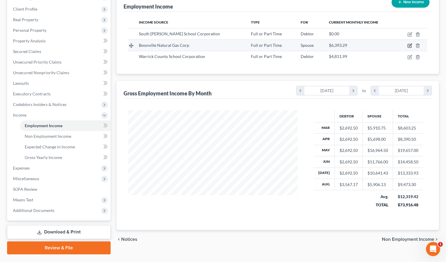
click at [409, 46] on icon "button" at bounding box center [409, 45] width 5 height 5
select select "0"
select select "15"
select select "2"
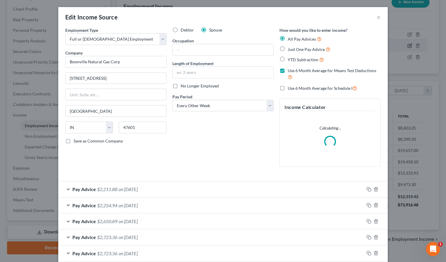
scroll to position [106, 183]
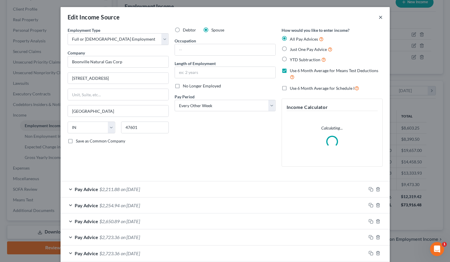
click at [379, 17] on button "×" at bounding box center [381, 17] width 4 height 7
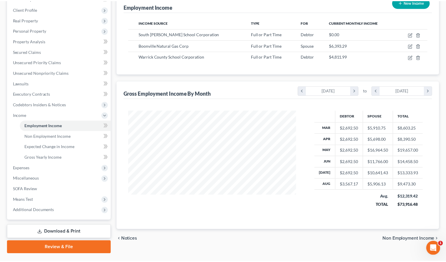
scroll to position [293898, 293823]
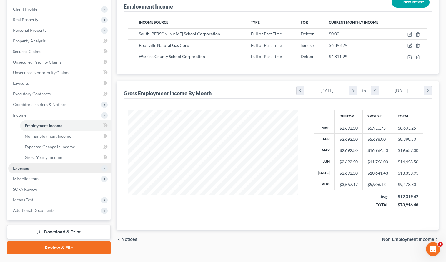
click at [39, 171] on span "Expenses" at bounding box center [59, 168] width 102 height 11
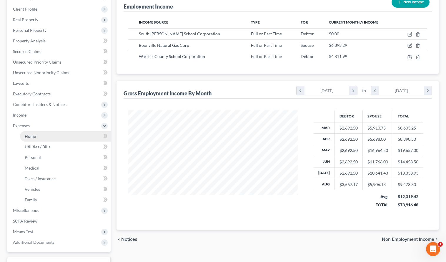
click at [41, 136] on link "Home" at bounding box center [65, 136] width 91 height 11
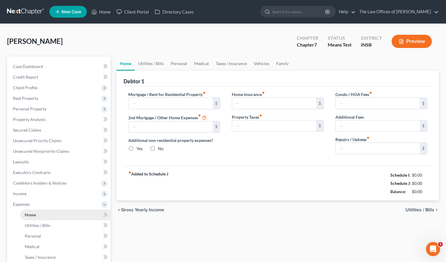
type input "400.00"
type input "0.00"
radio input "true"
type input "0.00"
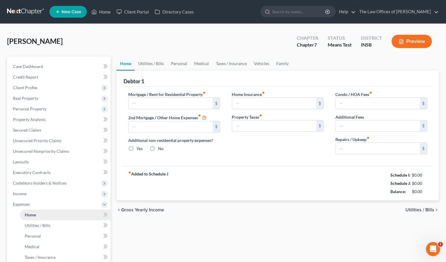
type input "0.00"
type input "100.00"
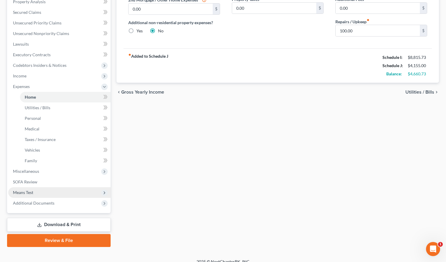
click at [37, 193] on span "Means Test" at bounding box center [59, 192] width 102 height 11
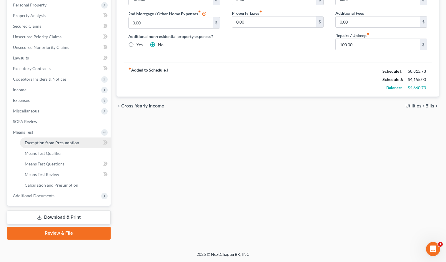
scroll to position [104, 0]
click at [38, 155] on span "Means Test Qualifier" at bounding box center [43, 153] width 37 height 5
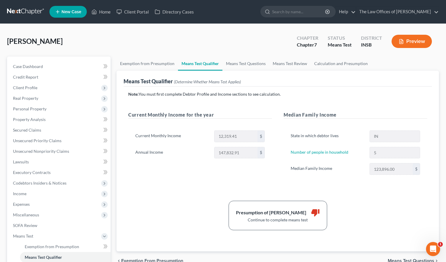
scroll to position [78, 0]
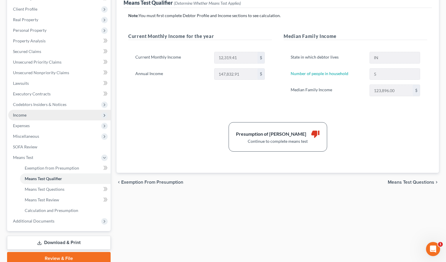
click at [32, 118] on span "Income" at bounding box center [59, 115] width 102 height 11
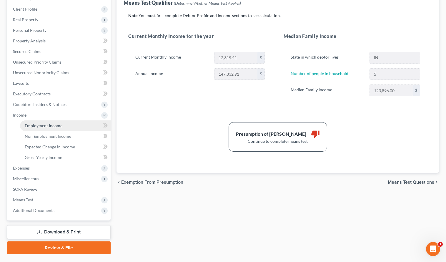
click at [40, 127] on span "Employment Income" at bounding box center [44, 125] width 38 height 5
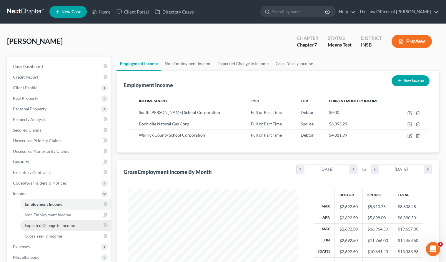
scroll to position [39, 0]
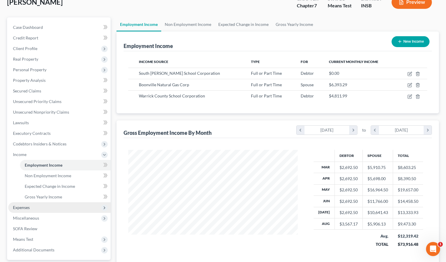
click at [32, 212] on span "Expenses" at bounding box center [59, 207] width 102 height 11
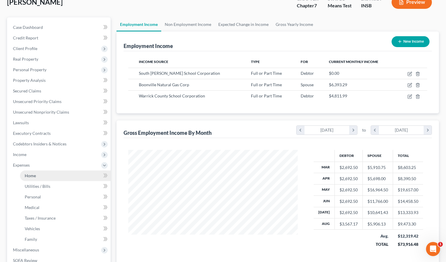
click at [39, 176] on link "Home" at bounding box center [65, 175] width 91 height 11
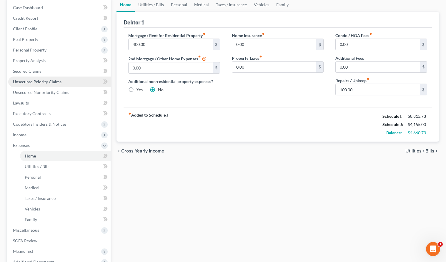
scroll to position [20, 0]
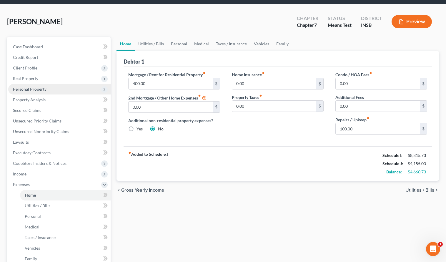
click at [34, 91] on span "Personal Property" at bounding box center [30, 88] width 34 height 5
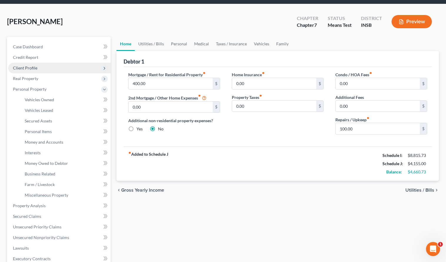
click at [32, 66] on span "Client Profile" at bounding box center [25, 67] width 24 height 5
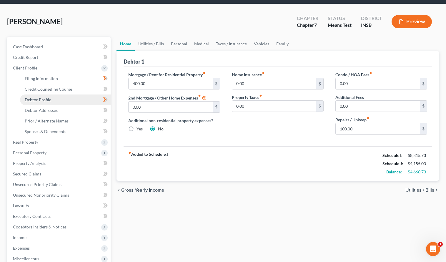
click at [41, 100] on span "Debtor Profile" at bounding box center [38, 99] width 26 height 5
select select "1"
select select "4"
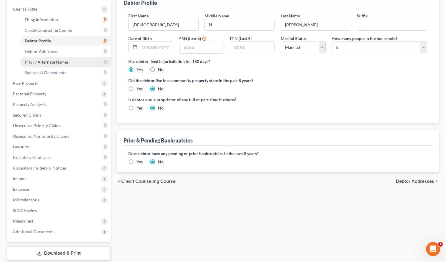
scroll to position [114, 0]
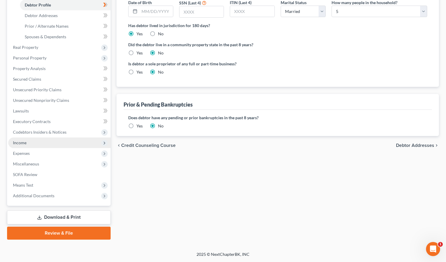
click at [28, 145] on span "Income" at bounding box center [59, 142] width 102 height 11
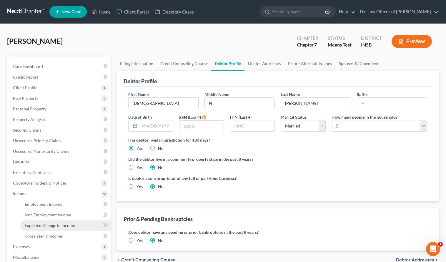
scroll to position [59, 0]
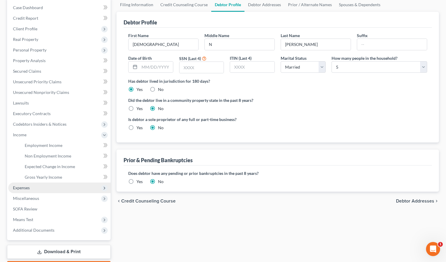
click at [29, 189] on span "Expenses" at bounding box center [21, 187] width 17 height 5
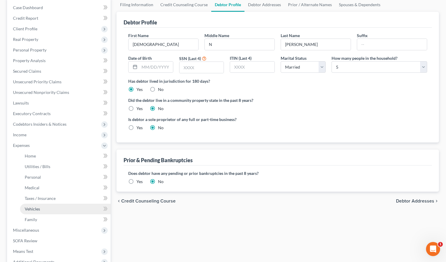
click at [40, 208] on link "Vehicles" at bounding box center [65, 208] width 91 height 11
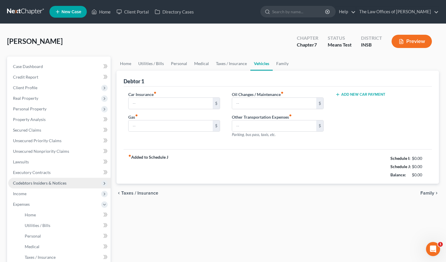
type input "140.00"
type input "400.00"
type input "100.00"
type input "0.00"
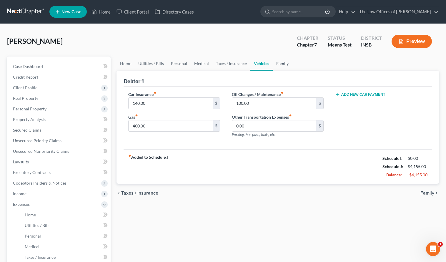
click at [277, 65] on link "Family" at bounding box center [282, 63] width 19 height 14
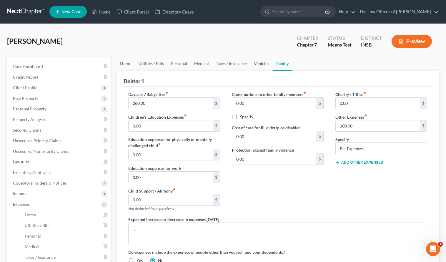
click at [259, 64] on link "Vehicles" at bounding box center [261, 63] width 22 height 14
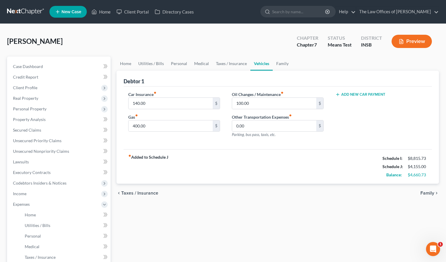
click at [262, 172] on div "fiber_manual_record Added to Schedule J Schedule I: $8,815.73 Schedule J: $4,15…" at bounding box center [277, 166] width 308 height 34
click at [232, 192] on div "chevron_left Taxes / Insurance Family chevron_right" at bounding box center [277, 192] width 322 height 19
drag, startPoint x: 100, startPoint y: 34, endPoint x: 93, endPoint y: 24, distance: 12.2
click at [100, 34] on div "[PERSON_NAME] Upgraded Chapter Chapter 7 Status Means Test District INSB Preview" at bounding box center [223, 44] width 432 height 26
